Goal: Transaction & Acquisition: Purchase product/service

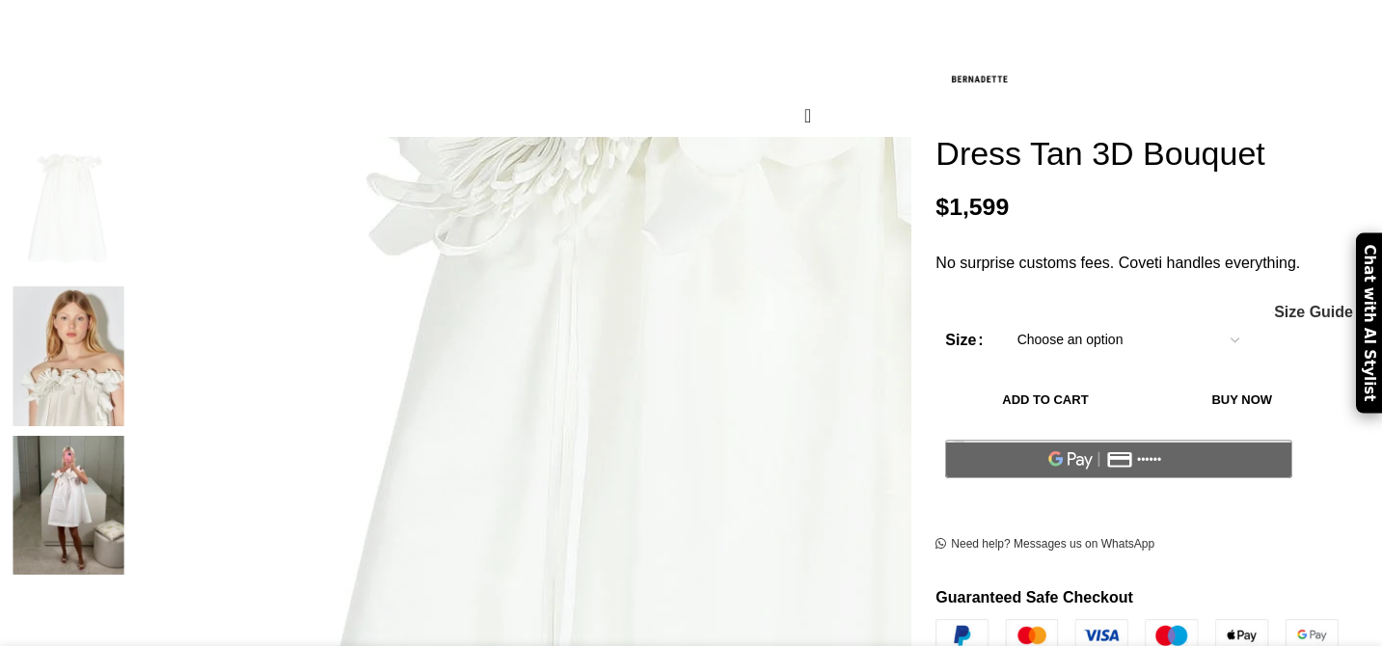
scroll to position [256, 0]
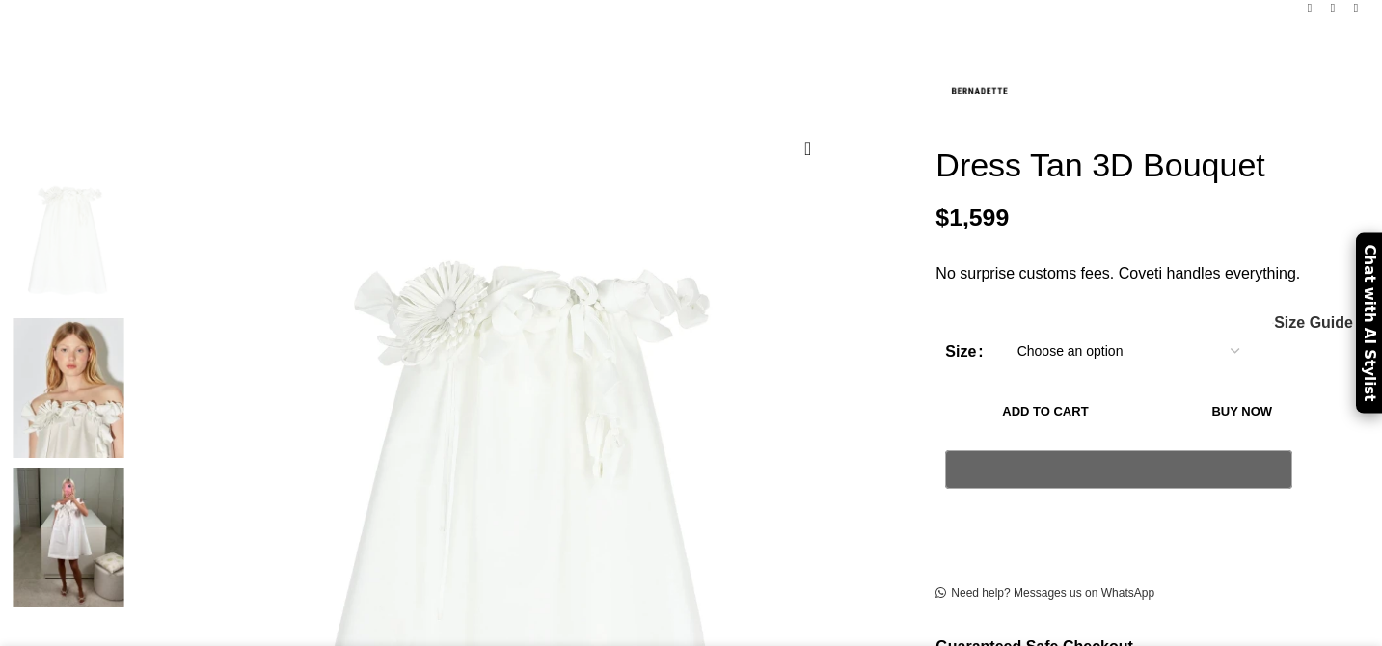
click at [127, 359] on img at bounding box center [69, 388] width 118 height 140
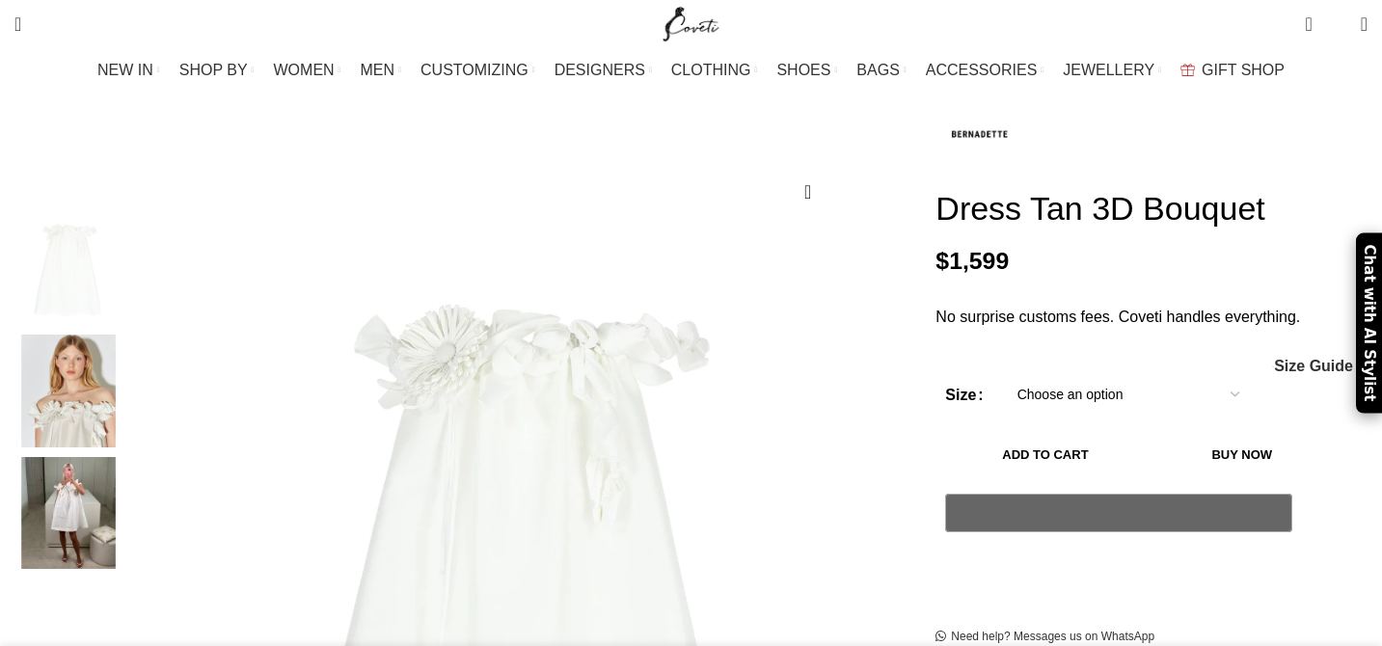
scroll to position [0, 0]
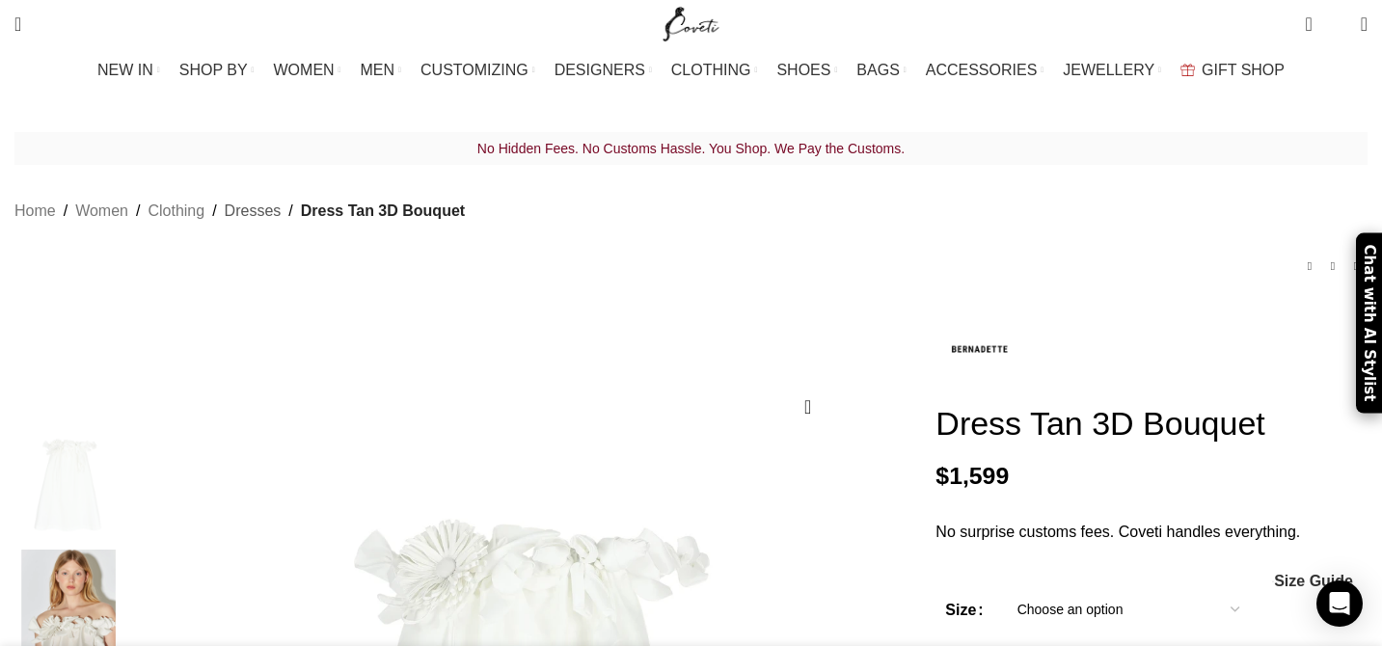
click at [282, 199] on link "Dresses" at bounding box center [253, 211] width 57 height 25
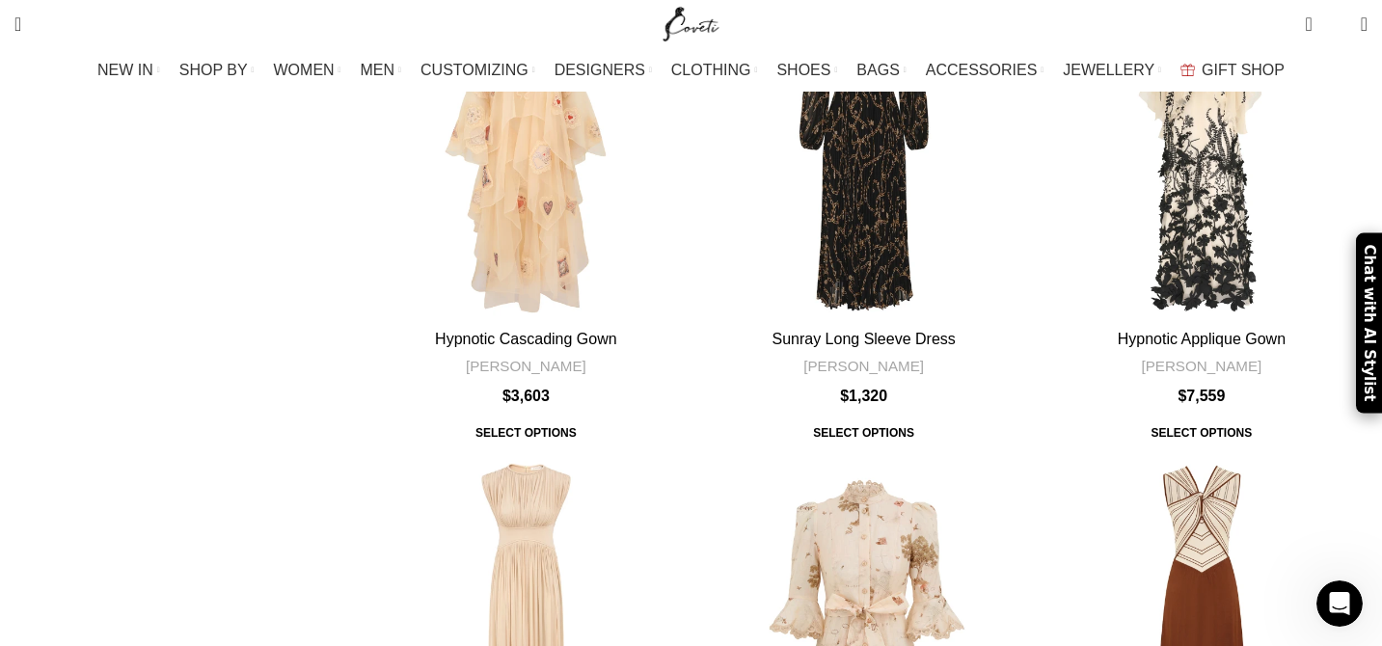
scroll to position [2583, 0]
